Goal: Task Accomplishment & Management: Complete application form

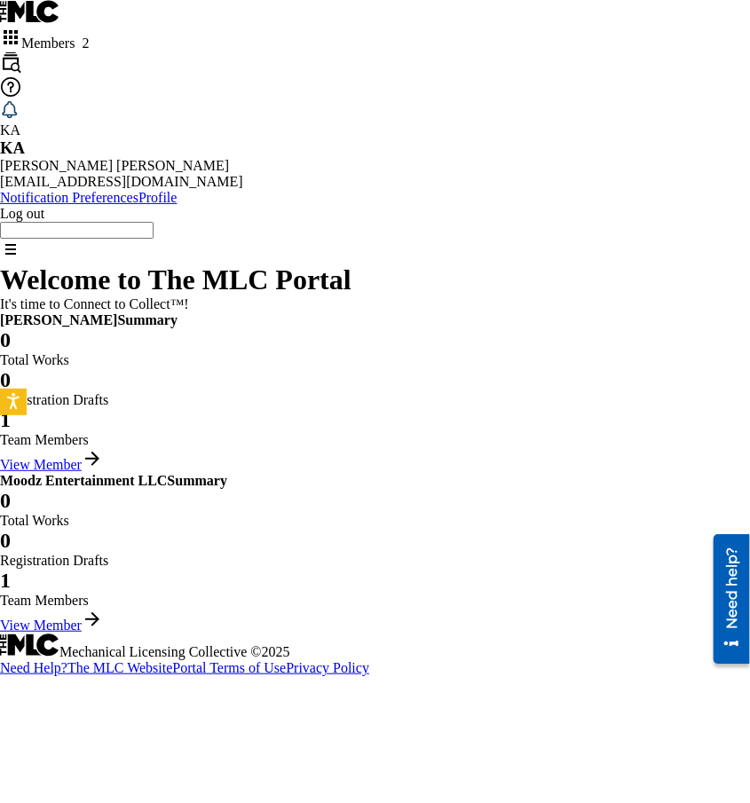
scroll to position [270, 0]
click at [103, 457] on link "View Member" at bounding box center [51, 464] width 103 height 15
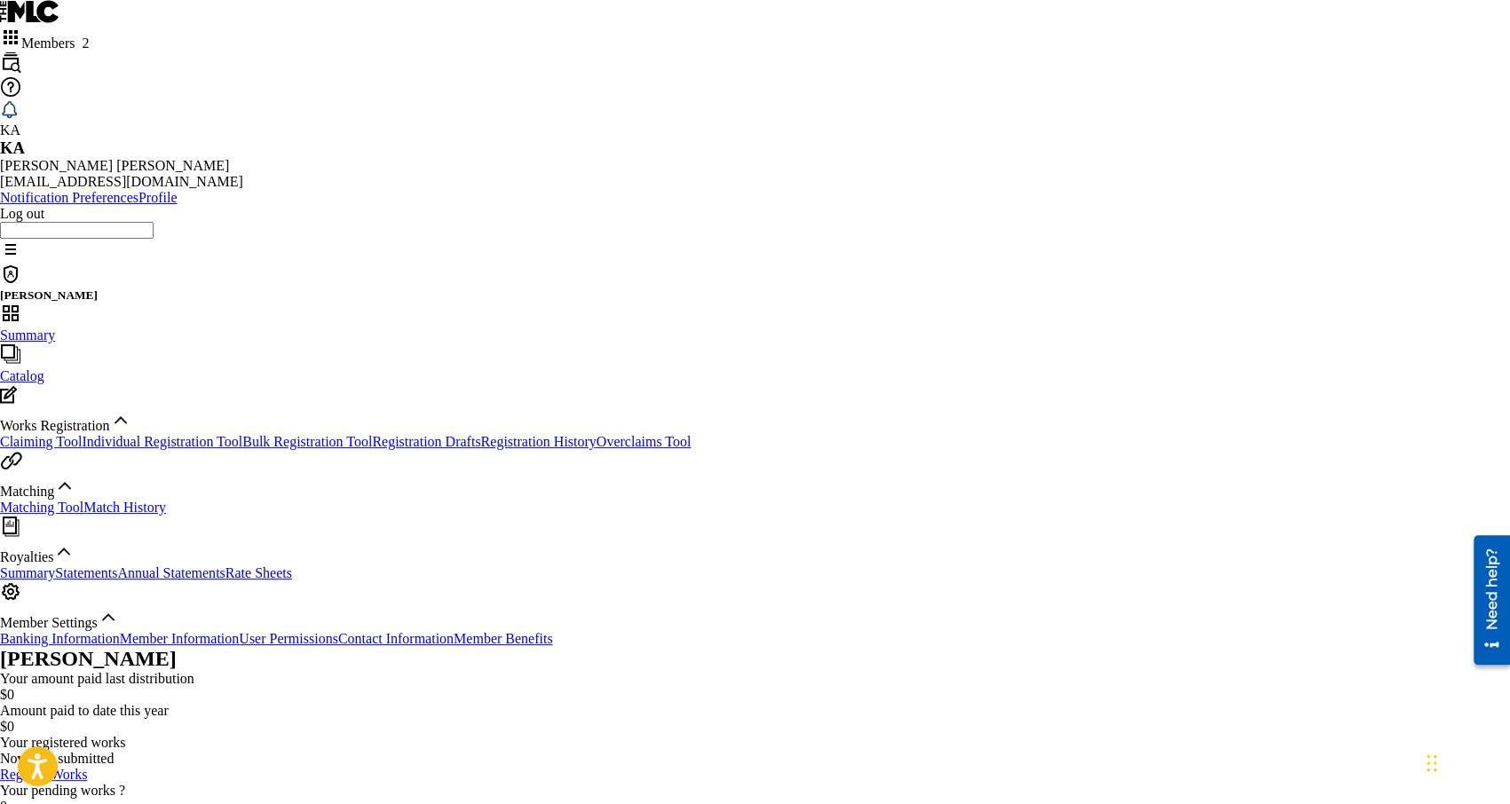
click at [242, 434] on link "Bulk Registration Tool" at bounding box center [307, 441] width 130 height 15
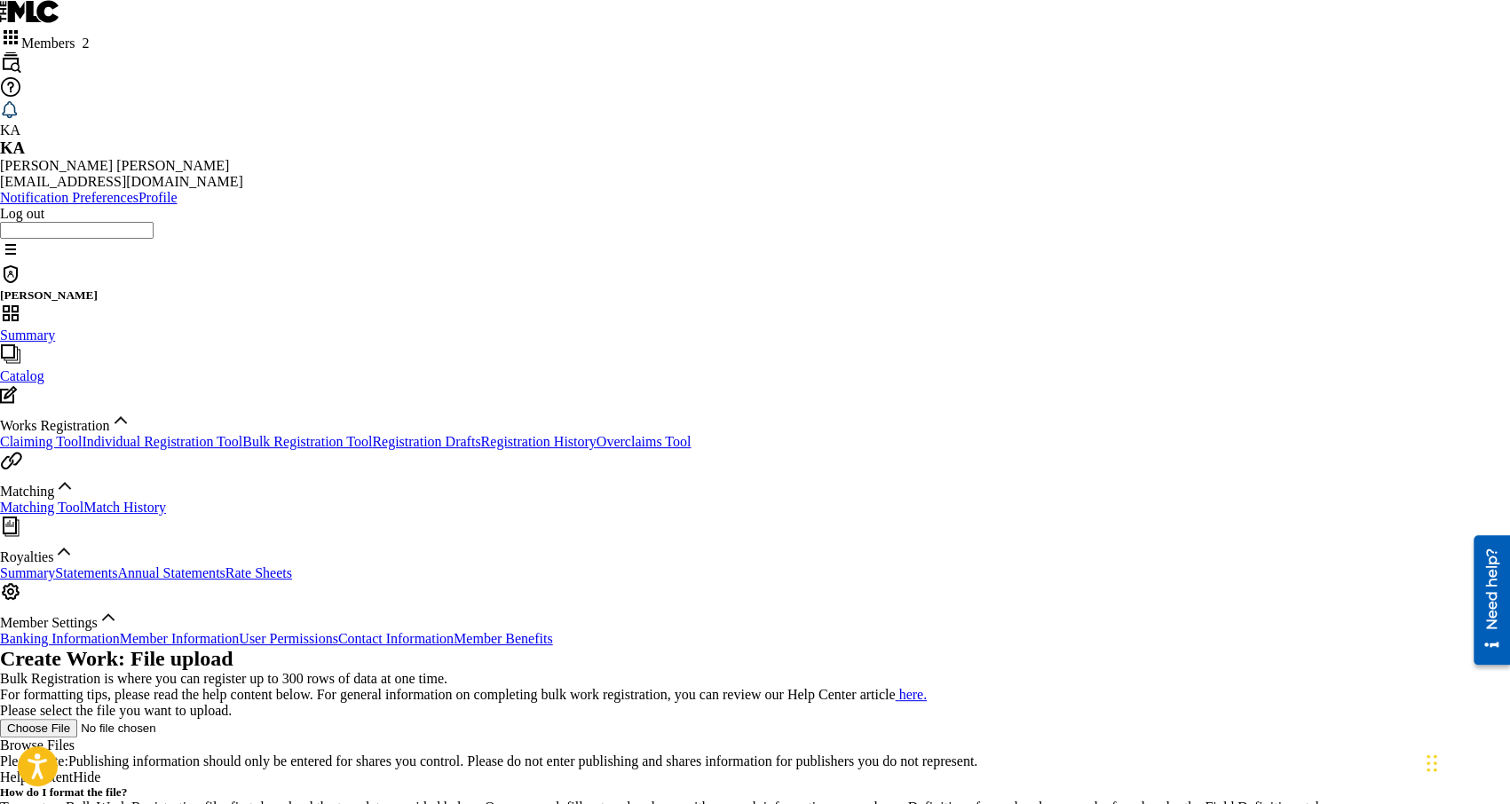
click at [382, 719] on div at bounding box center [755, 728] width 1510 height 19
click at [75, 738] on label "Browse Files" at bounding box center [37, 745] width 75 height 15
click at [225, 719] on input "Browse Files" at bounding box center [112, 728] width 225 height 19
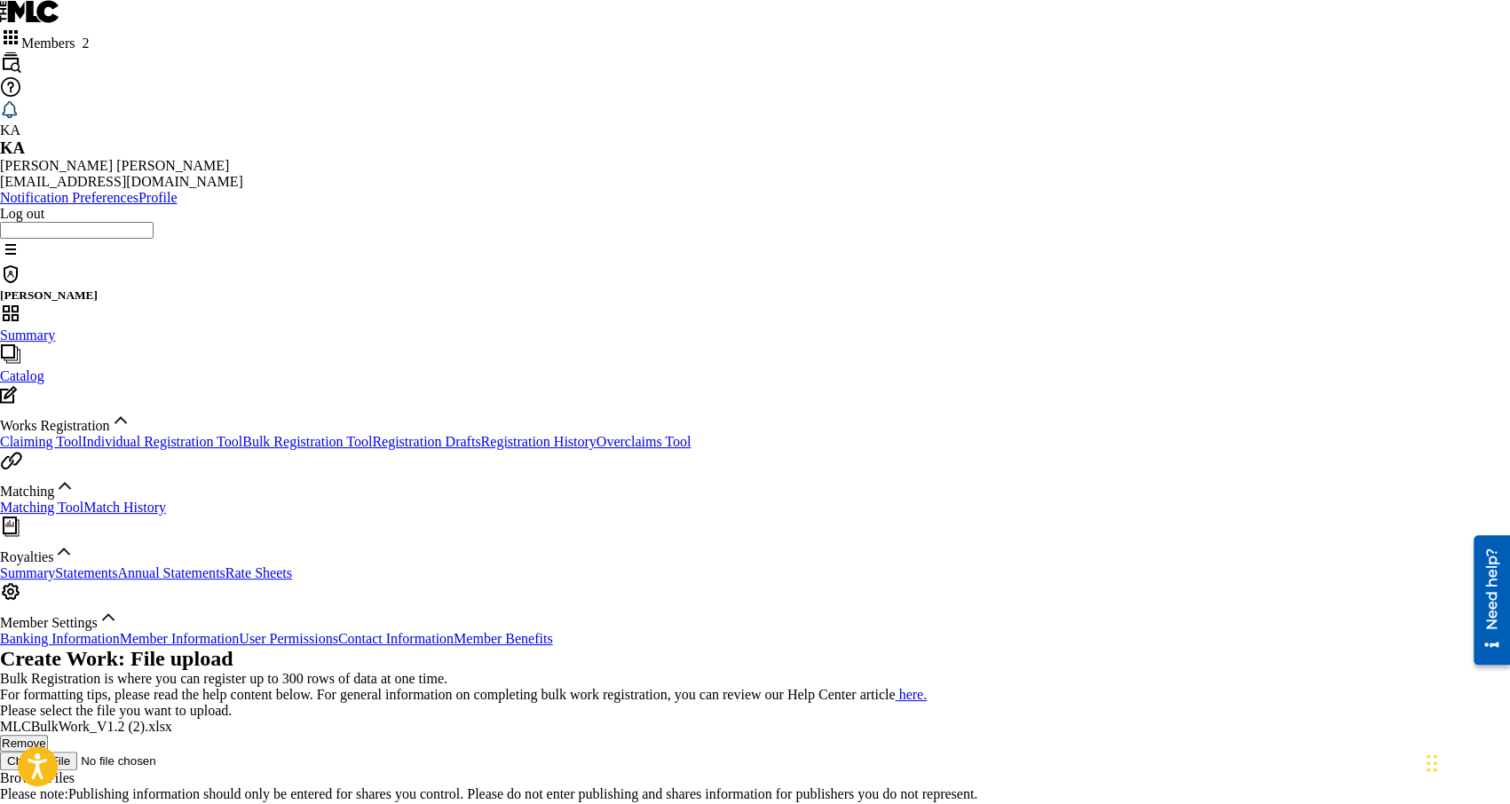
scroll to position [325, 0]
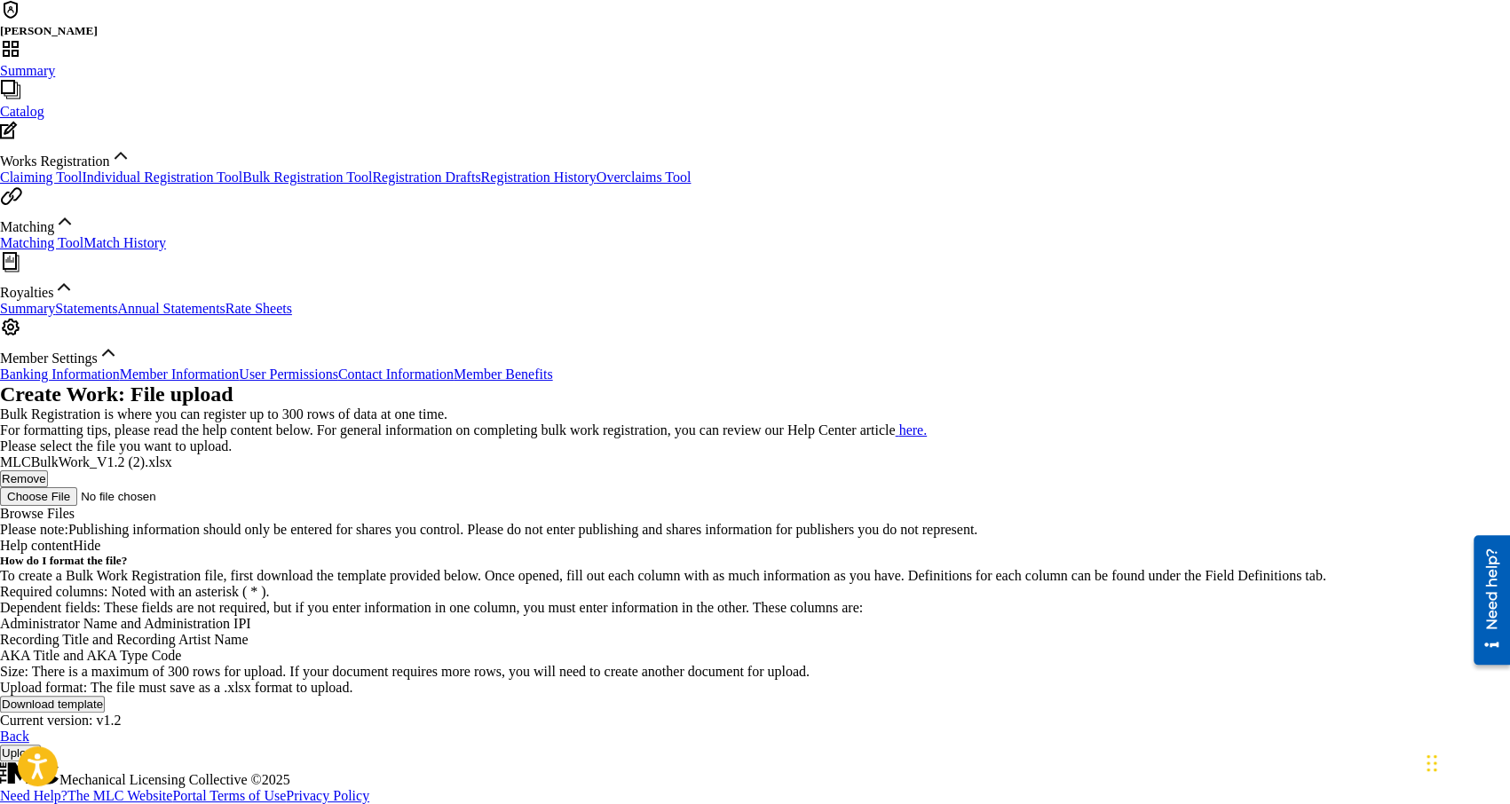
click at [41, 745] on button "Upload" at bounding box center [20, 753] width 41 height 17
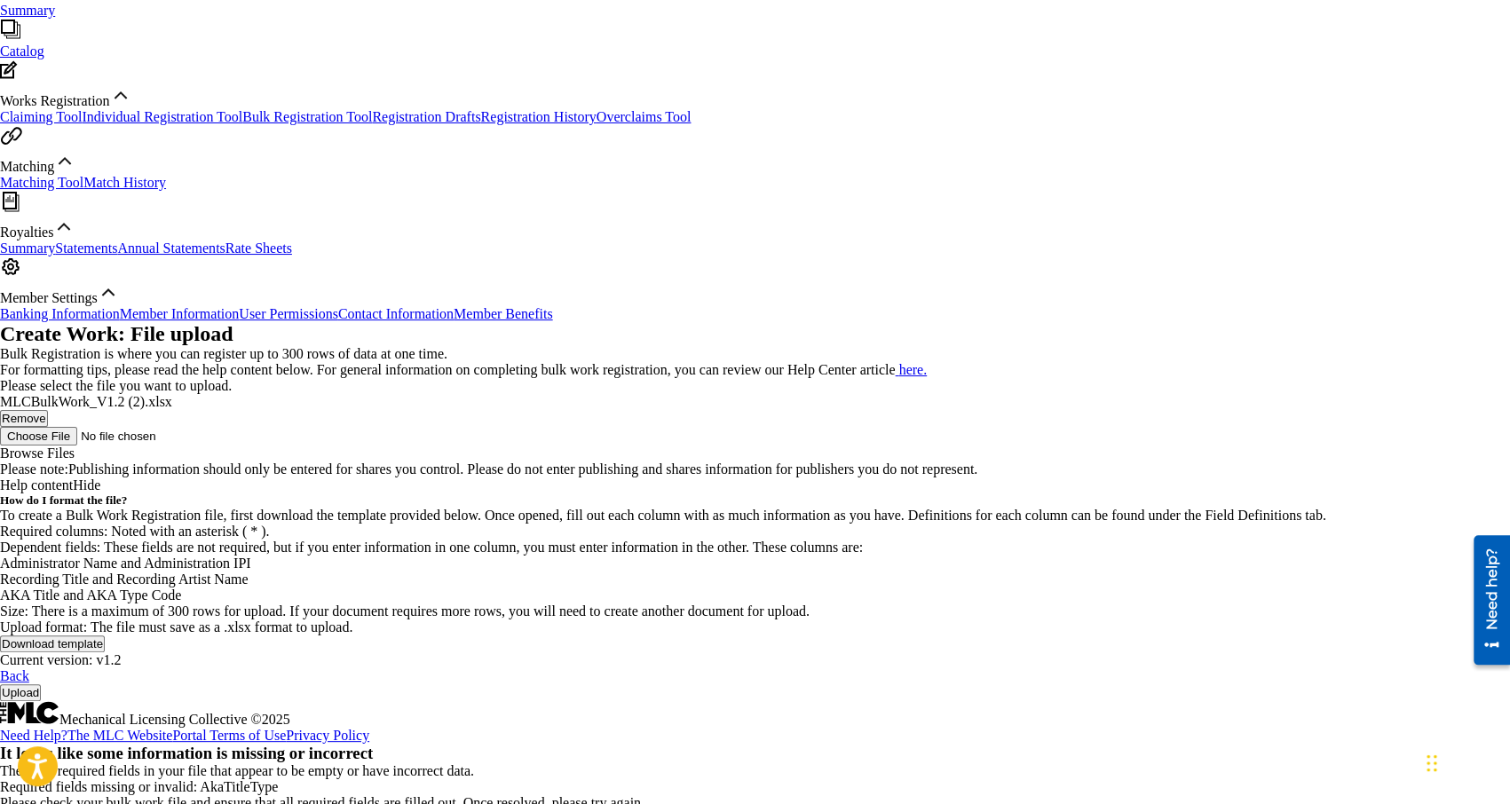
click at [20, 803] on button "OK" at bounding box center [10, 819] width 20 height 17
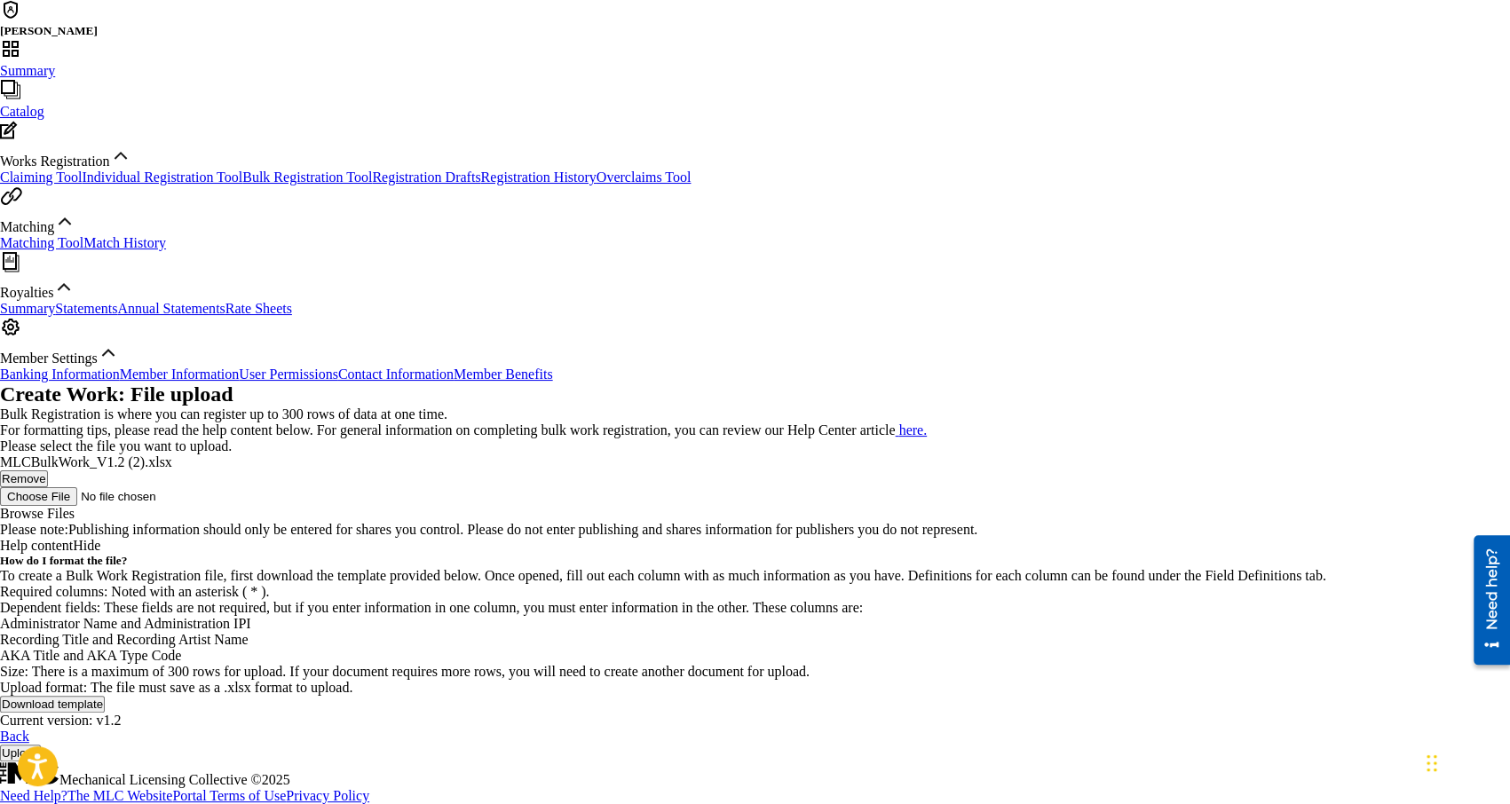
scroll to position [0, 0]
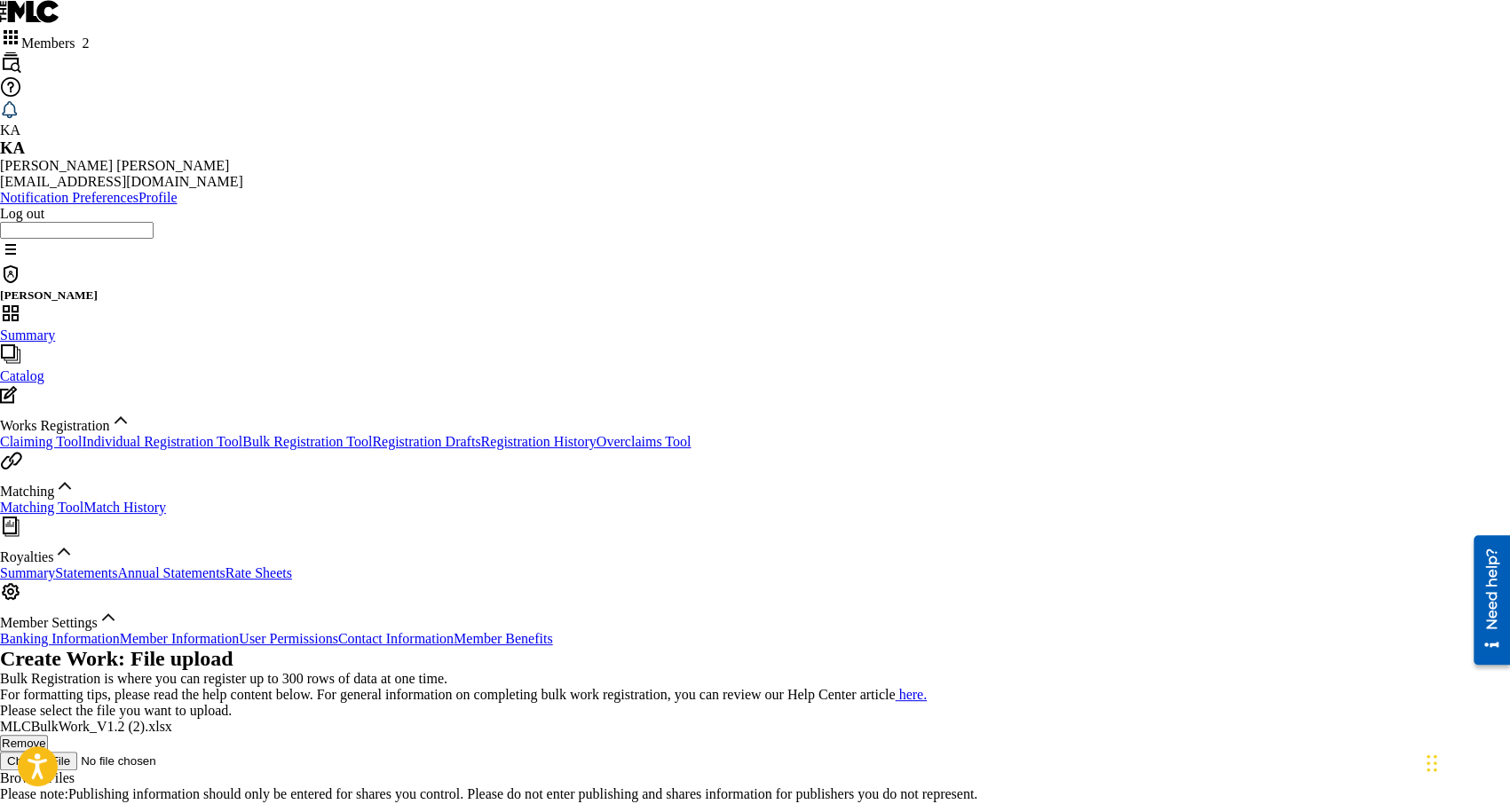
click at [75, 771] on label "Browse Files" at bounding box center [37, 778] width 75 height 15
click at [225, 752] on input "Browse Files" at bounding box center [112, 761] width 225 height 19
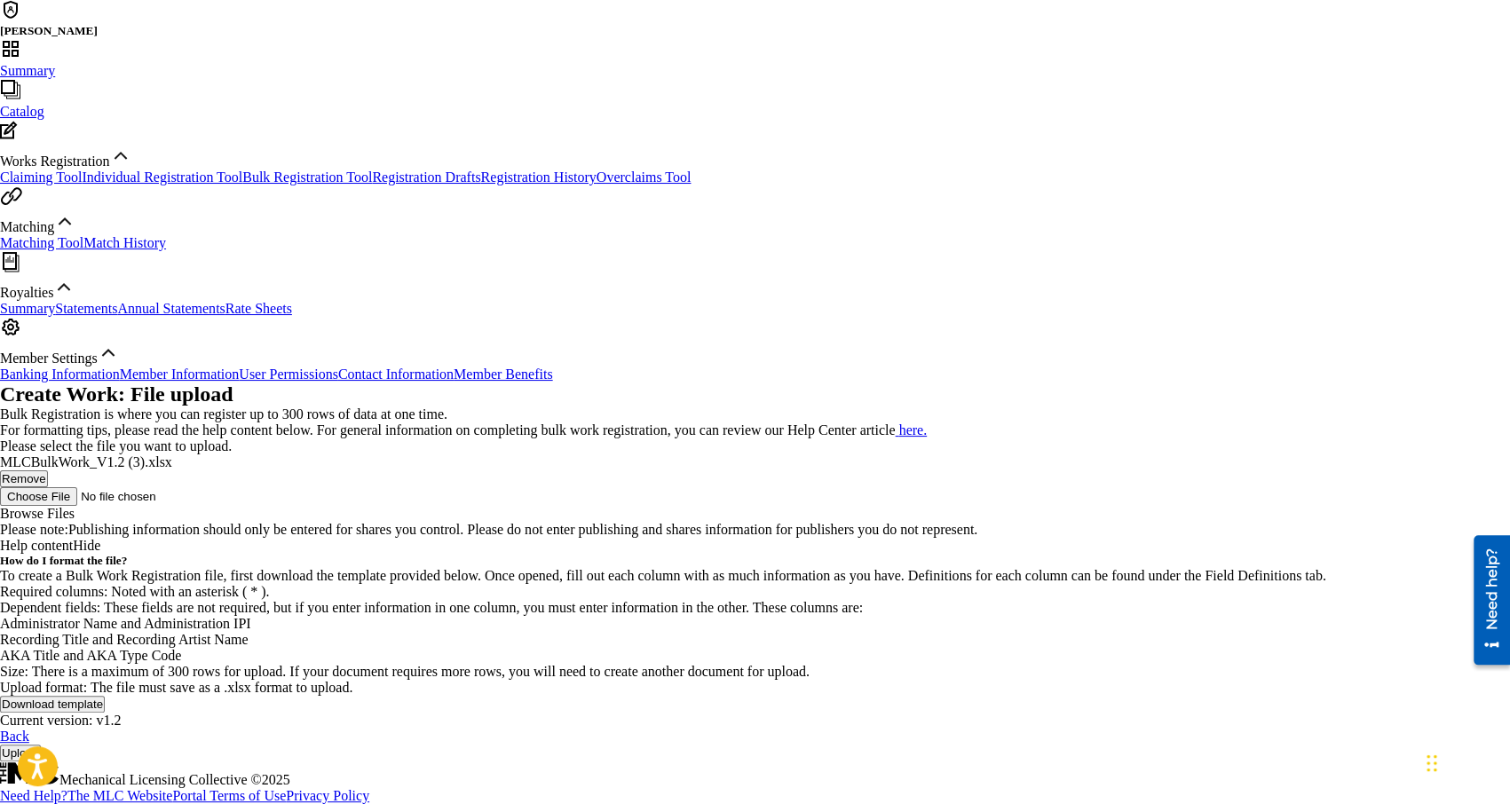
click at [41, 745] on button "Upload" at bounding box center [20, 753] width 41 height 17
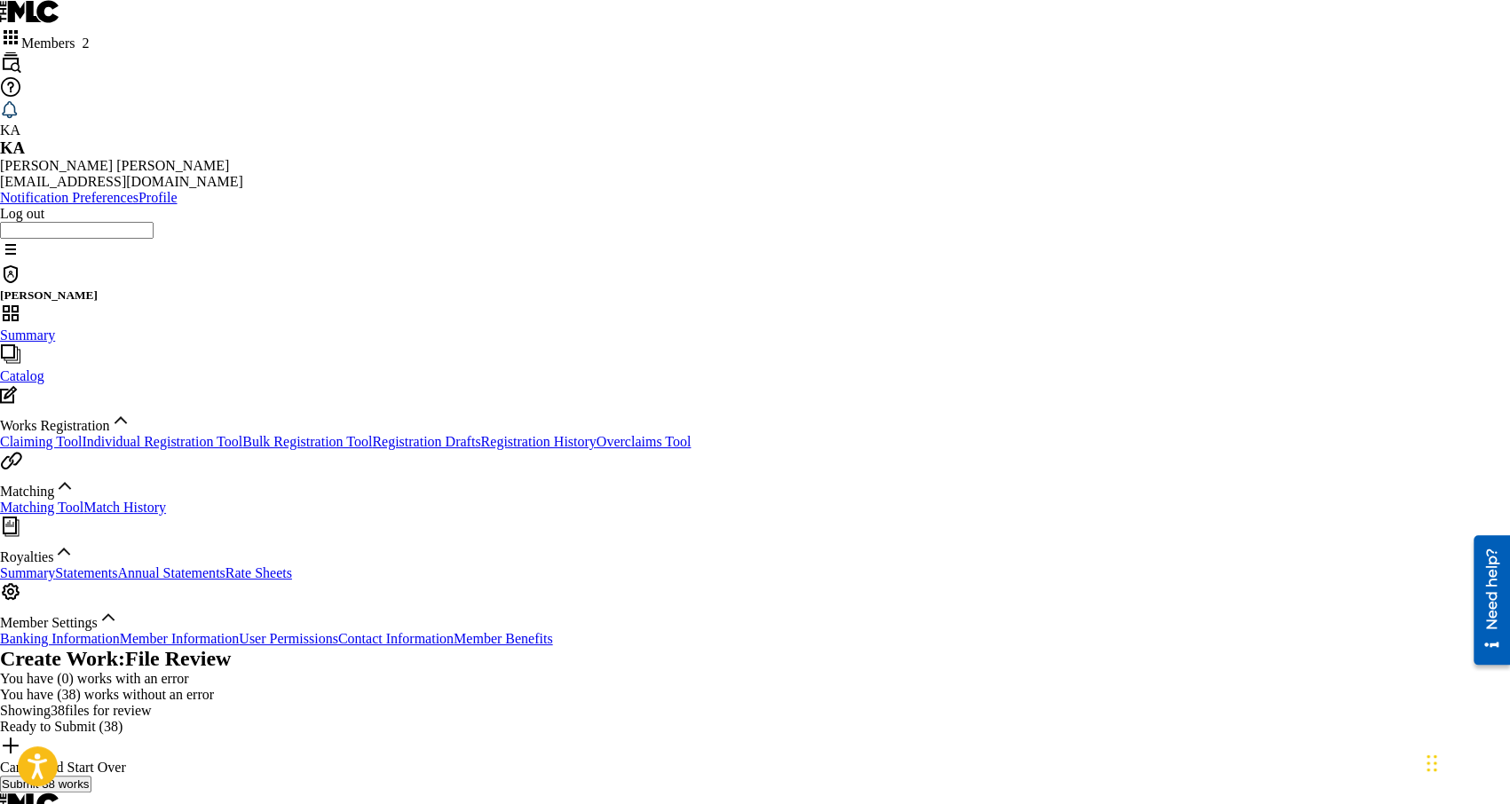
click at [21, 735] on img at bounding box center [10, 745] width 21 height 21
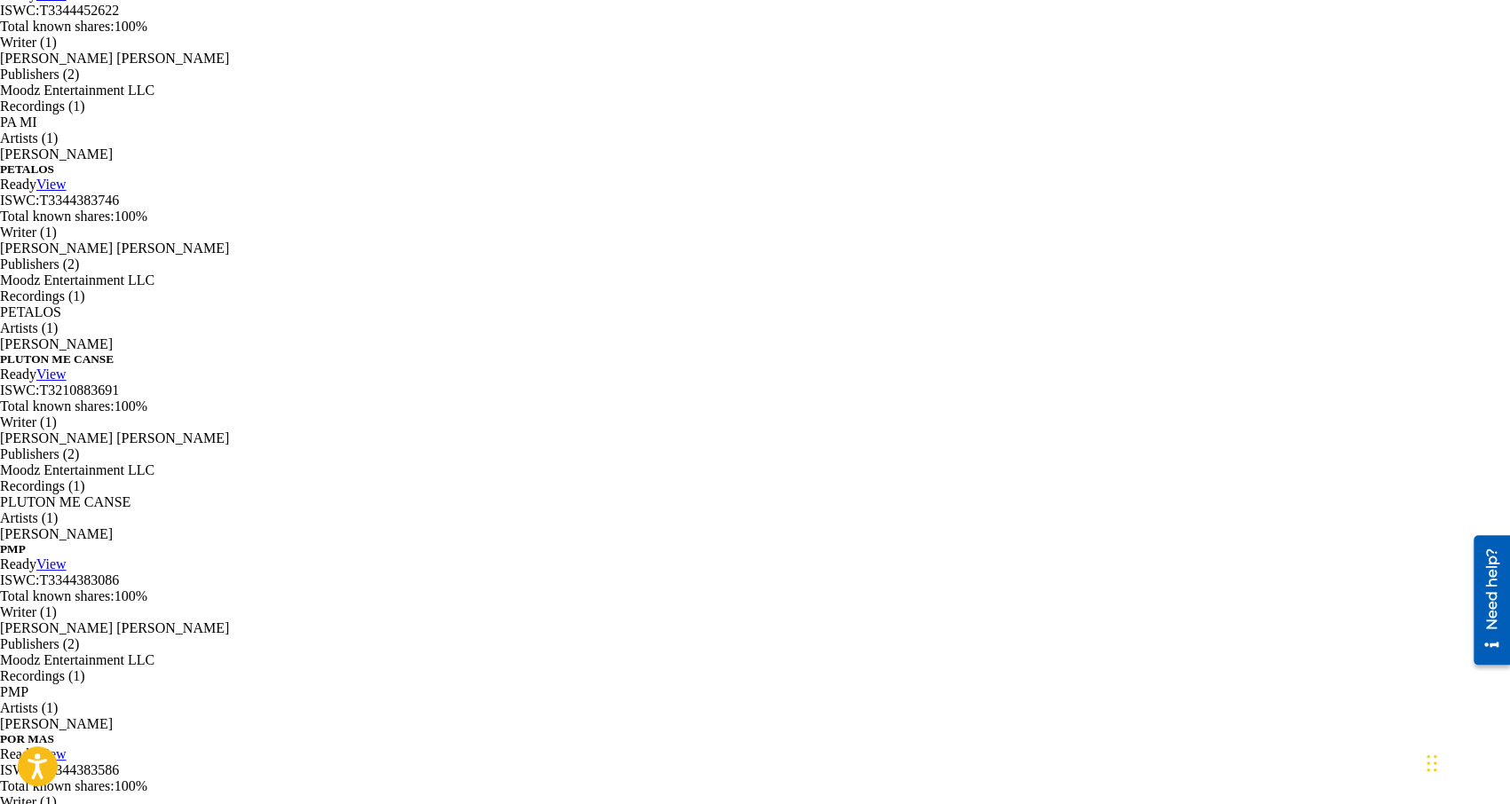
scroll to position [4800, 0]
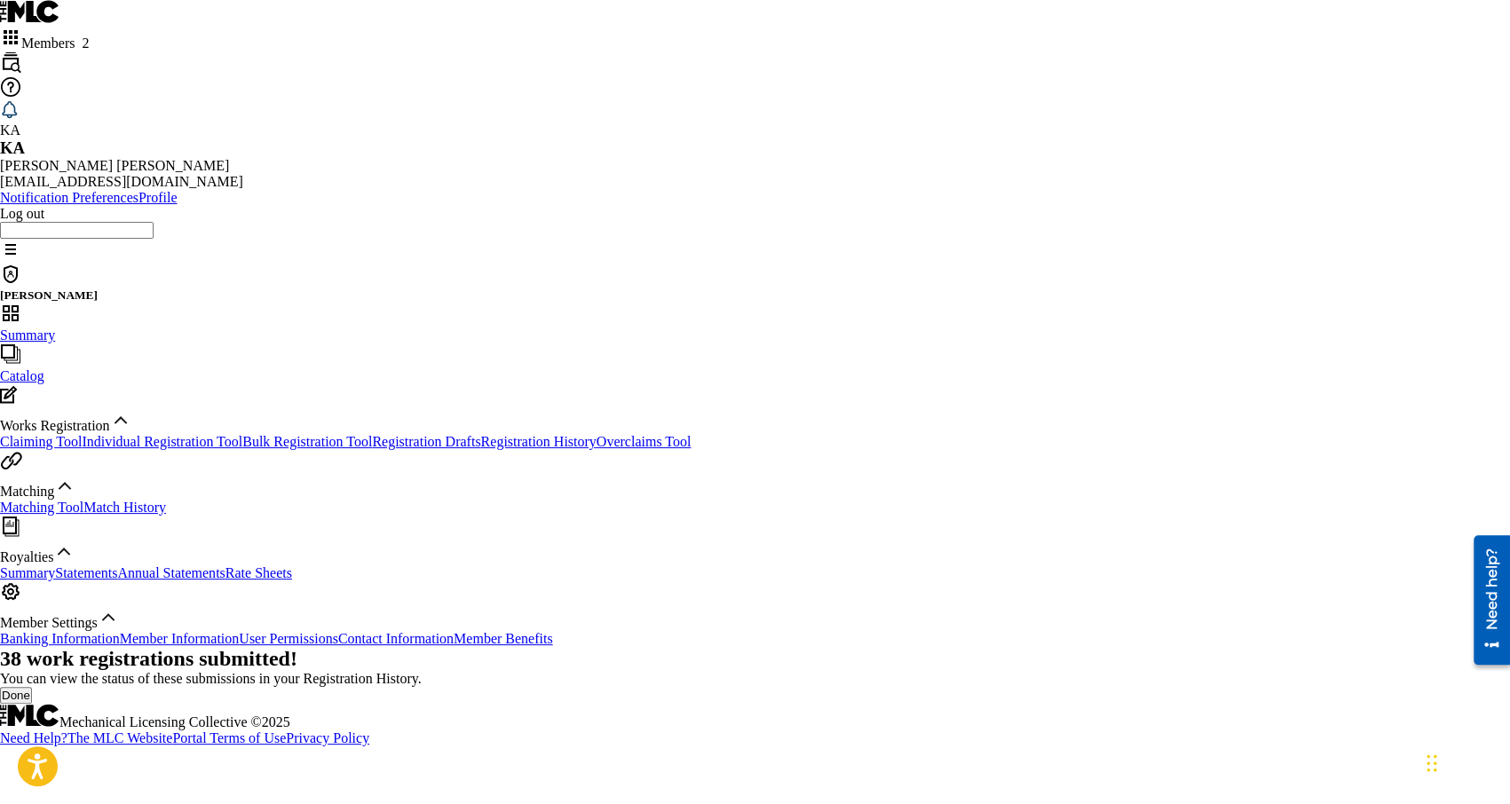
click at [32, 687] on button "Done" at bounding box center [16, 695] width 32 height 17
